Goal: Task Accomplishment & Management: Manage account settings

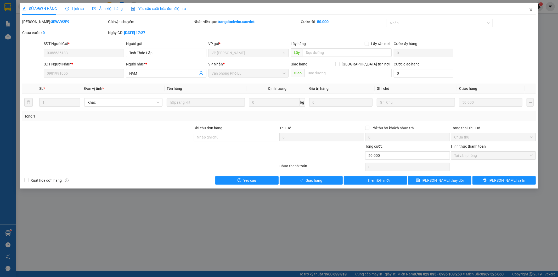
click at [533, 11] on span "Close" at bounding box center [531, 10] width 15 height 15
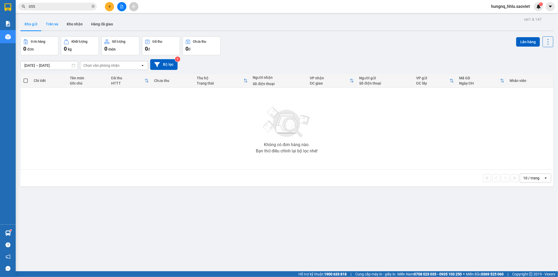
click at [49, 24] on button "Trên xe" at bounding box center [52, 24] width 21 height 13
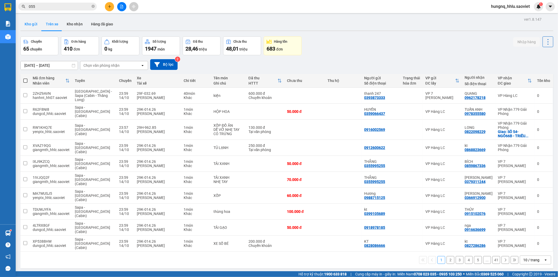
click at [33, 27] on button "Kho gửi" at bounding box center [30, 24] width 21 height 13
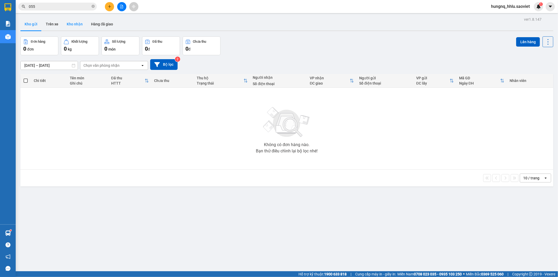
click at [67, 27] on button "Kho nhận" at bounding box center [75, 24] width 24 height 13
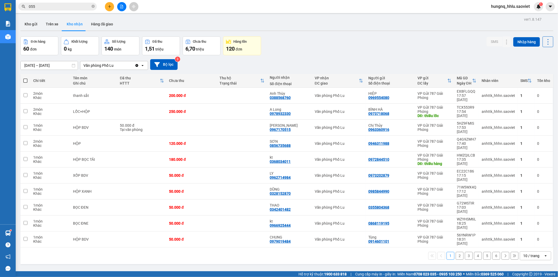
drag, startPoint x: 60, startPoint y: 27, endPoint x: 146, endPoint y: 225, distance: 215.4
click at [146, 251] on div "1 2 3 4 5 6 10 / trang open" at bounding box center [286, 255] width 529 height 9
click at [53, 26] on button "Trên xe" at bounding box center [52, 24] width 21 height 13
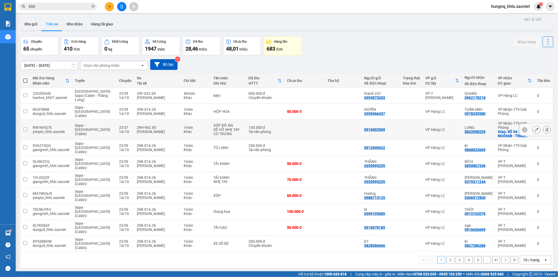
scroll to position [24, 0]
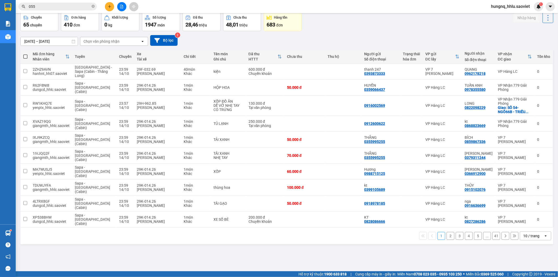
click at [447, 232] on button "2" at bounding box center [451, 236] width 8 height 8
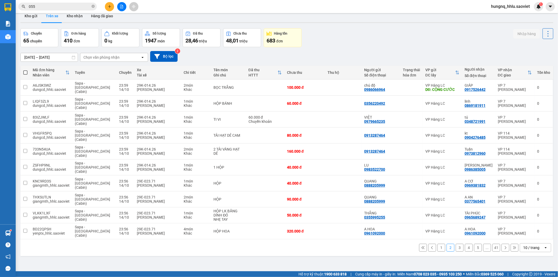
scroll to position [0, 0]
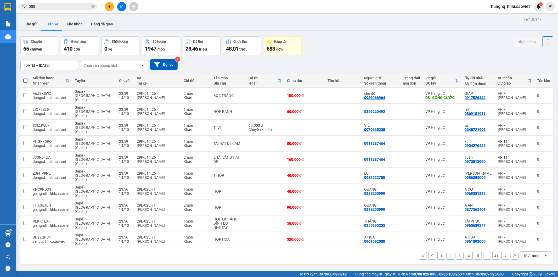
click at [87, 69] on div "Chọn văn phòng nhận" at bounding box center [110, 65] width 60 height 8
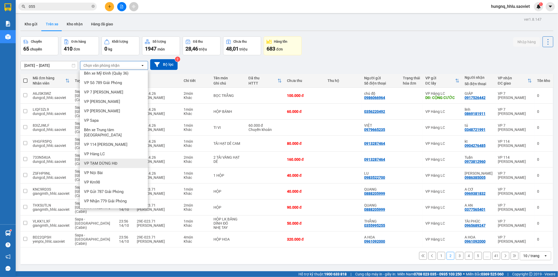
scroll to position [7, 0]
click at [89, 205] on span "Văn phòng Phố Lu" at bounding box center [100, 207] width 32 height 5
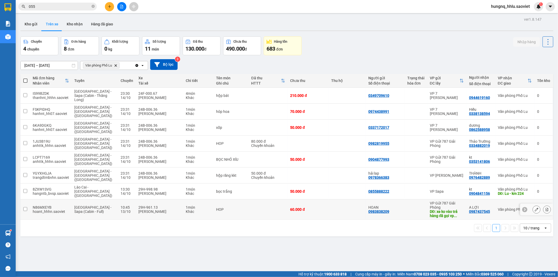
click at [81, 199] on td "[GEOGRAPHIC_DATA] - Sapa (Cabin - Full)" at bounding box center [95, 209] width 46 height 20
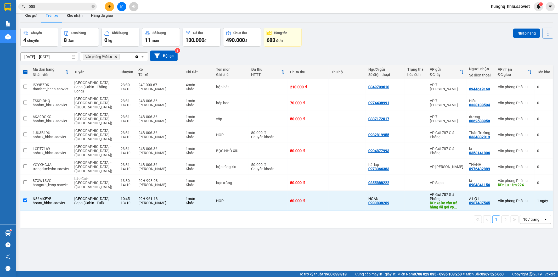
scroll to position [24, 0]
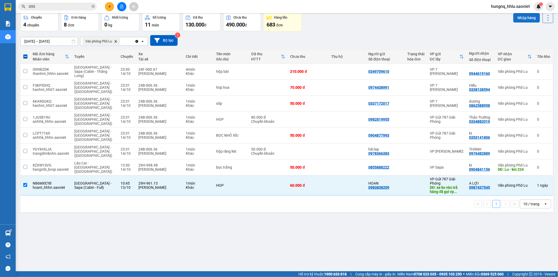
click at [514, 19] on button "Nhập hàng" at bounding box center [526, 17] width 27 height 9
checkbox input "false"
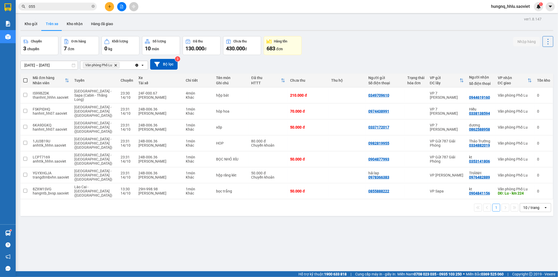
scroll to position [0, 0]
click at [67, 22] on button "Kho nhận" at bounding box center [75, 24] width 24 height 13
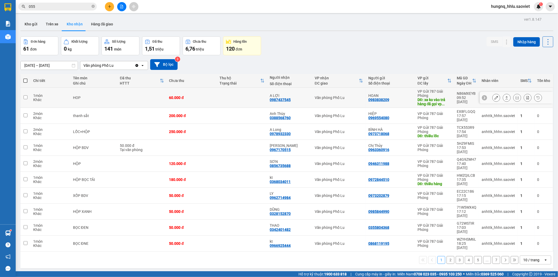
click at [52, 102] on td "1 món Khác" at bounding box center [51, 98] width 40 height 20
checkbox input "true"
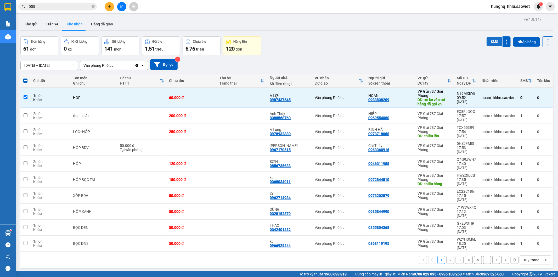
click at [487, 42] on button "SMS" at bounding box center [495, 41] width 16 height 9
click at [487, 43] on button "SMS" at bounding box center [495, 41] width 16 height 9
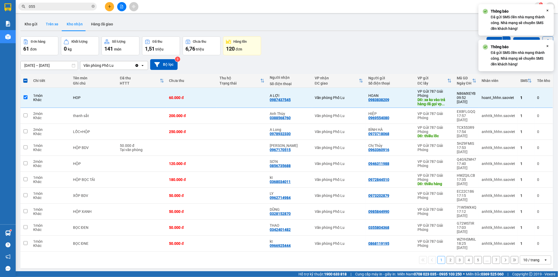
click at [46, 24] on button "Trên xe" at bounding box center [52, 24] width 21 height 13
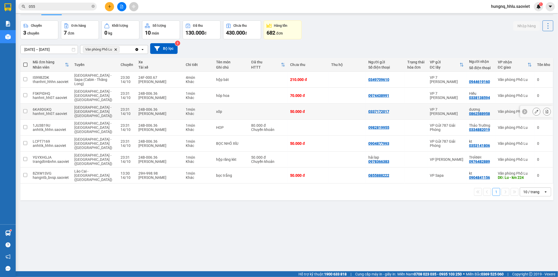
scroll to position [24, 0]
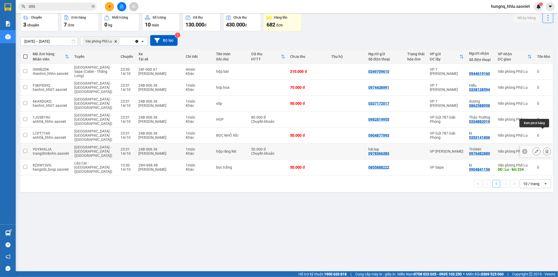
click at [546, 149] on icon at bounding box center [547, 151] width 3 height 4
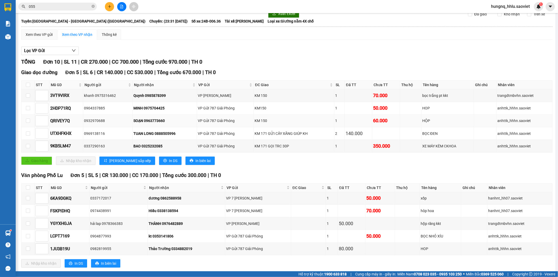
scroll to position [36, 0]
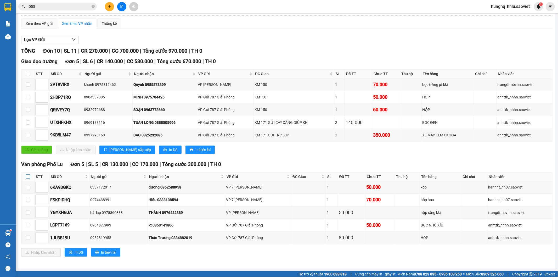
click at [28, 176] on input "checkbox" at bounding box center [28, 176] width 4 height 4
checkbox input "true"
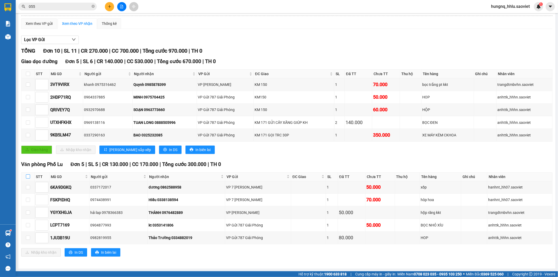
checkbox input "true"
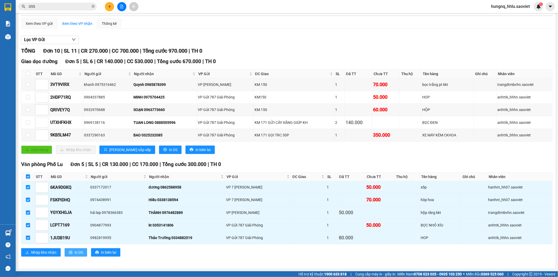
click at [70, 251] on icon "printer" at bounding box center [71, 252] width 4 height 4
click at [66, 253] on button "In DS" at bounding box center [76, 252] width 22 height 8
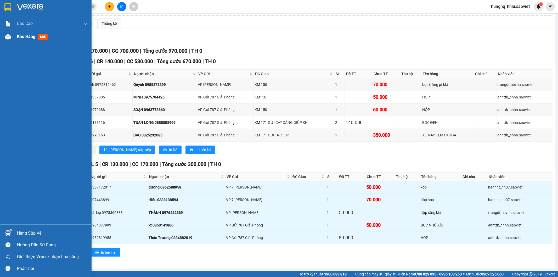
click at [32, 39] on span "Kho hàng" at bounding box center [26, 36] width 18 height 5
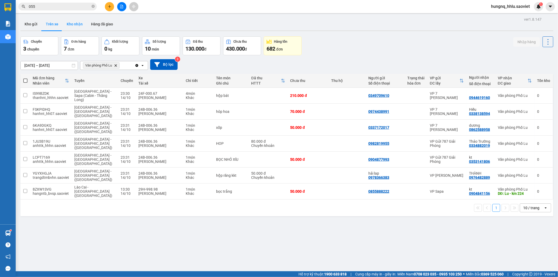
click at [66, 24] on button "Kho nhận" at bounding box center [75, 24] width 24 height 13
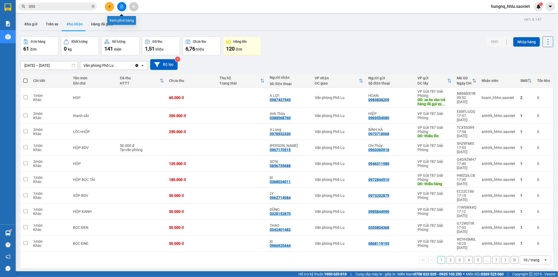
click at [124, 9] on button at bounding box center [121, 6] width 9 height 9
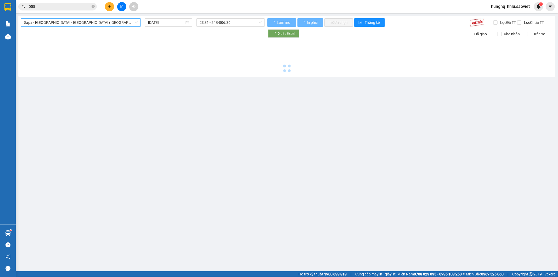
type input "[DATE]"
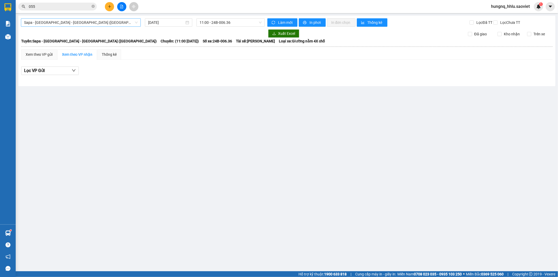
click at [24, 22] on div "Sapa - [GEOGRAPHIC_DATA] - [GEOGRAPHIC_DATA] ([GEOGRAPHIC_DATA])" at bounding box center [81, 22] width 120 height 8
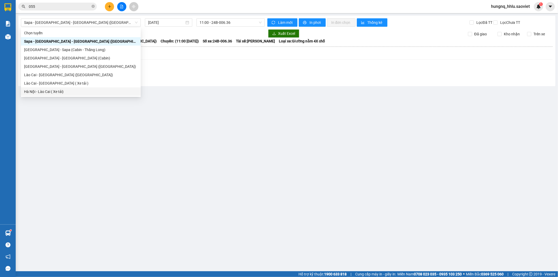
drag, startPoint x: 184, startPoint y: 156, endPoint x: 178, endPoint y: 150, distance: 8.3
click at [184, 156] on main "Sapa - [GEOGRAPHIC_DATA] - [GEOGRAPHIC_DATA] ([GEOGRAPHIC_DATA]) [DATE] 11:00 -…" at bounding box center [279, 135] width 558 height 271
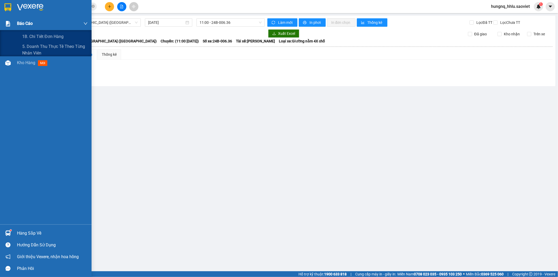
click at [13, 25] on div "Báo cáo" at bounding box center [46, 23] width 92 height 13
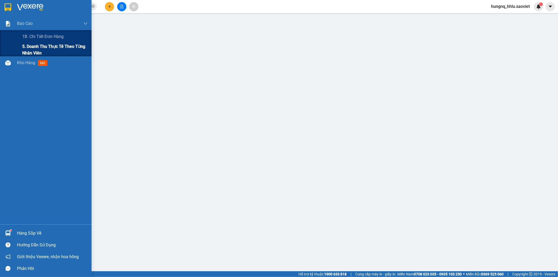
click at [25, 50] on span "5. Doanh thu thực tế theo từng nhân viên" at bounding box center [54, 49] width 65 height 13
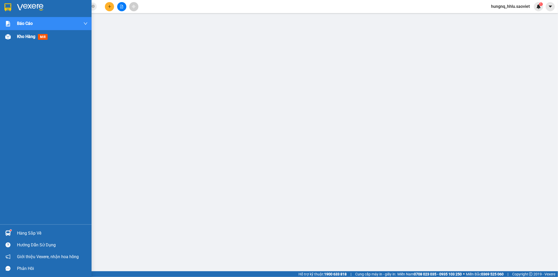
click at [33, 35] on span "Kho hàng" at bounding box center [26, 36] width 18 height 5
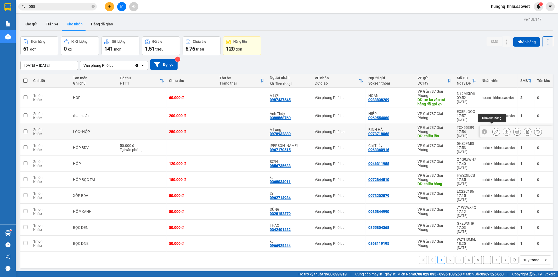
click at [493, 128] on button at bounding box center [496, 131] width 7 height 9
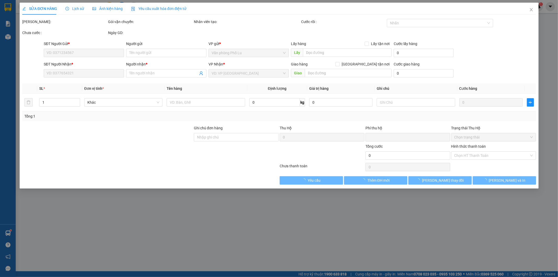
type input "0973718068"
type input "BÌNH HÀ"
type input "thiếu lốc"
type input "0978932330"
type input "A Long"
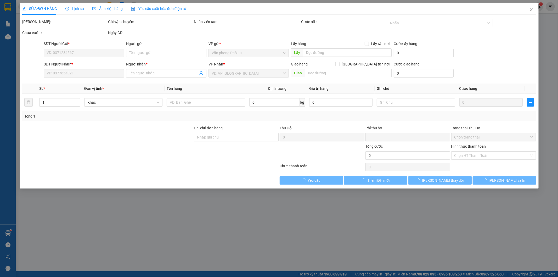
type input "0"
type input "250.000"
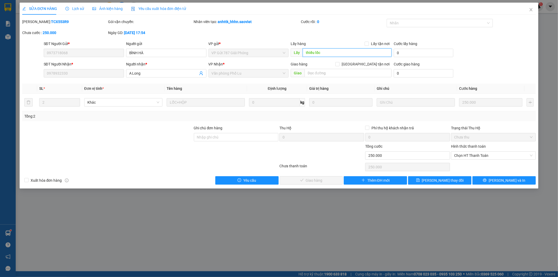
click at [325, 53] on input "thiếu lốc" at bounding box center [347, 52] width 89 height 8
type input "thiếu lốc do xe 80582 hạ nhầm ở [GEOGRAPHIC_DATA], vp lu nhập nhầm"
click at [453, 181] on button "[PERSON_NAME] thay đổi" at bounding box center [439, 180] width 63 height 8
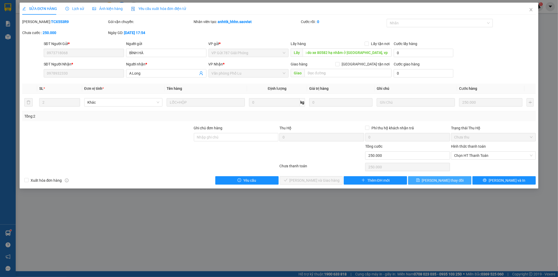
scroll to position [0, 0]
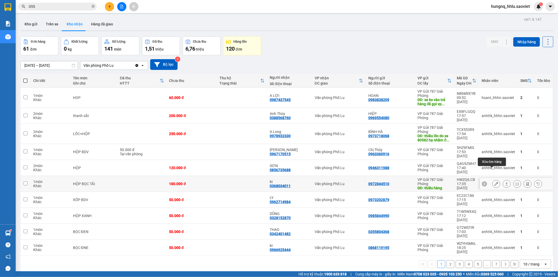
click at [493, 179] on button at bounding box center [496, 183] width 7 height 9
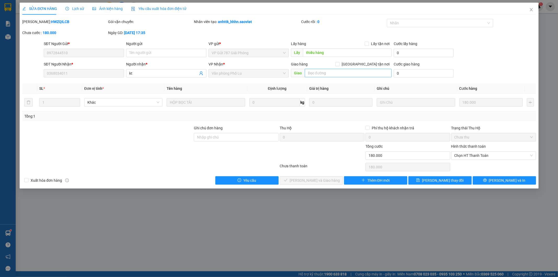
type input "0972844510"
type input "thiếu hàng"
type input "0368034011"
type input "kt"
type input "0"
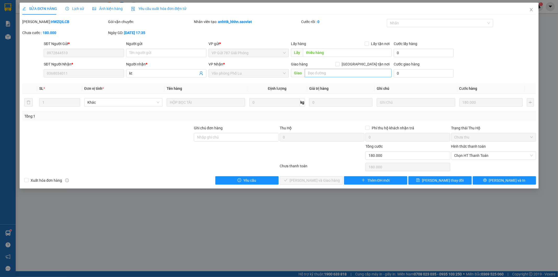
type input "180.000"
click at [340, 52] on input "thiếu hàng" at bounding box center [347, 52] width 89 height 8
click at [337, 37] on div "[PERSON_NAME]: HWZQILCB Gói vận chuyển: Nhân viên tạo: anhttk_hhhn.saoviet Cước…" at bounding box center [279, 30] width 515 height 22
click at [330, 52] on input "thiếu hàng" at bounding box center [347, 52] width 89 height 8
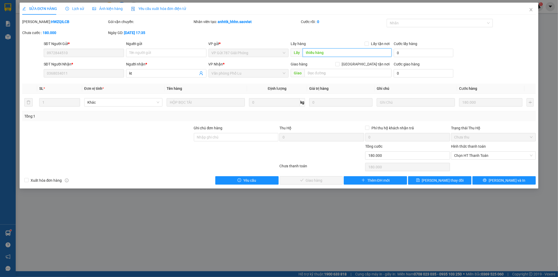
click at [329, 55] on input "thiếu hàng" at bounding box center [347, 52] width 89 height 8
type input "thiếu hàng xe 80582 hạ nhầm bảo hà, vp lu nhập nhầm"
click at [453, 184] on button "[PERSON_NAME] thay đổi" at bounding box center [439, 180] width 63 height 8
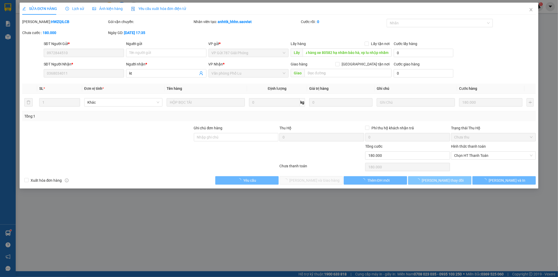
scroll to position [0, 0]
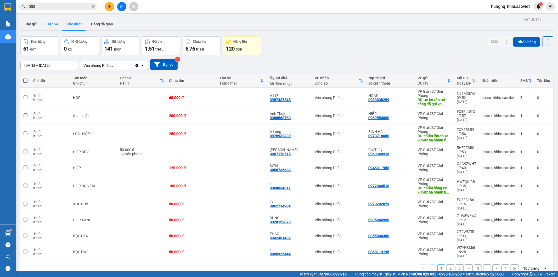
click at [56, 22] on button "Trên xe" at bounding box center [52, 24] width 21 height 13
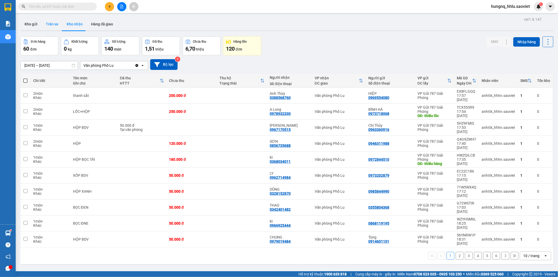
click at [56, 25] on button "Trên xe" at bounding box center [52, 24] width 21 height 13
